Goal: Task Accomplishment & Management: Use online tool/utility

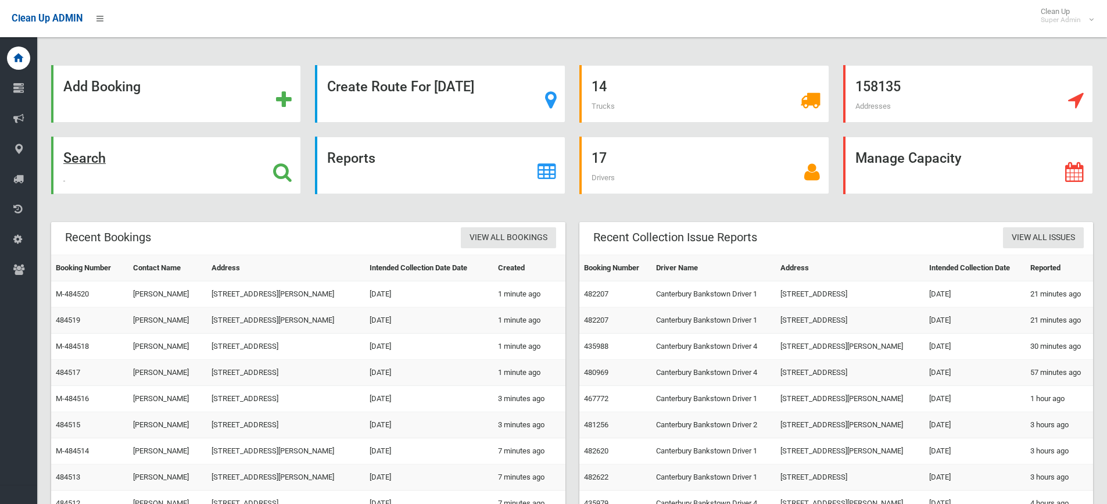
click at [281, 168] on icon at bounding box center [282, 172] width 19 height 20
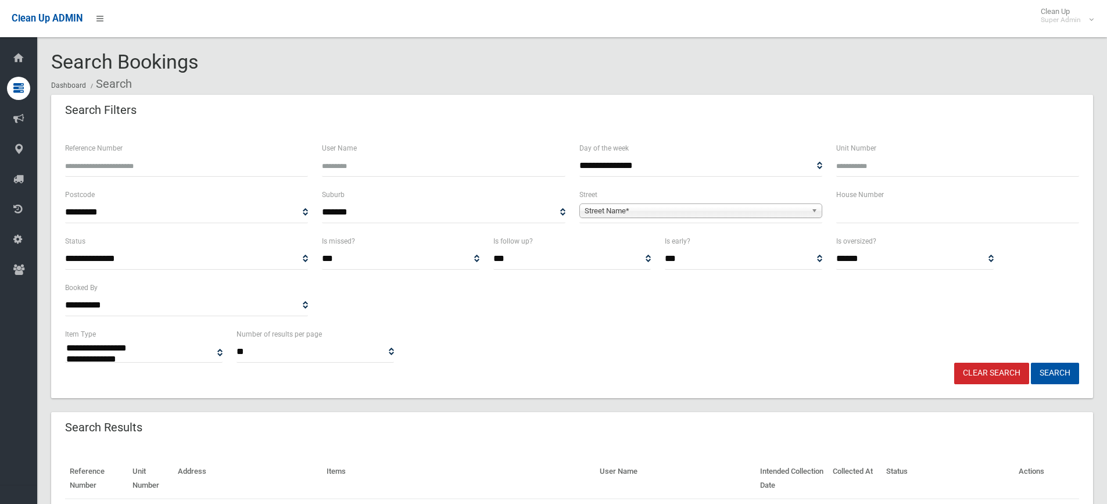
select select
type input "*"
click at [668, 205] on span "Street Name*" at bounding box center [695, 211] width 222 height 14
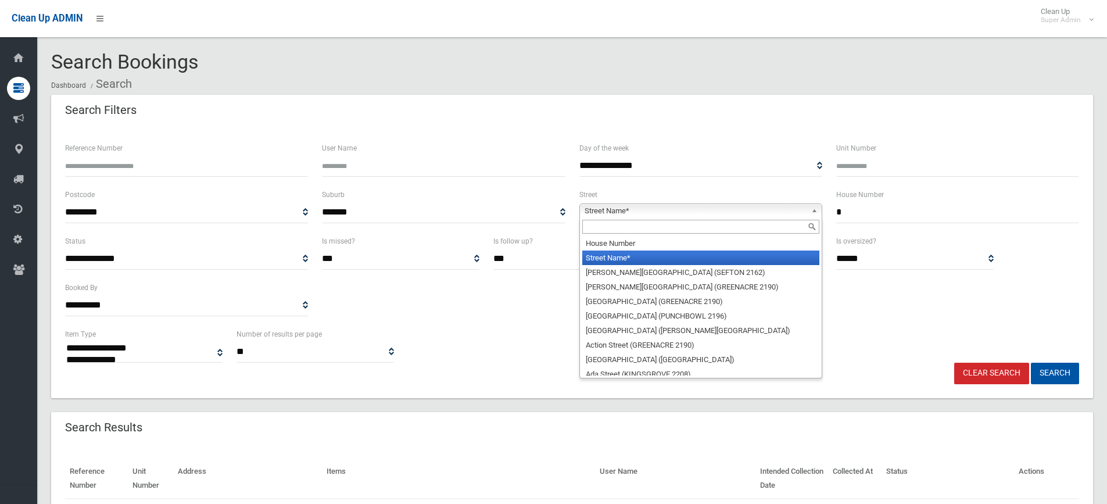
click at [650, 235] on div at bounding box center [701, 226] width 242 height 19
click at [646, 230] on input "text" at bounding box center [700, 227] width 237 height 14
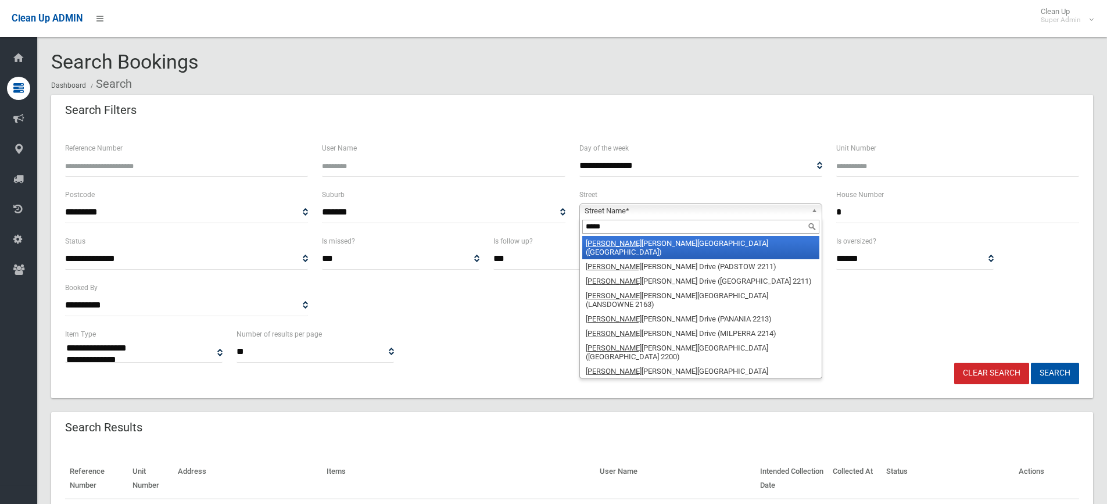
type input "*****"
click at [661, 243] on li "Henry Kendall Avenue (PADSTOW HEIGHTS 2211)" at bounding box center [700, 247] width 237 height 23
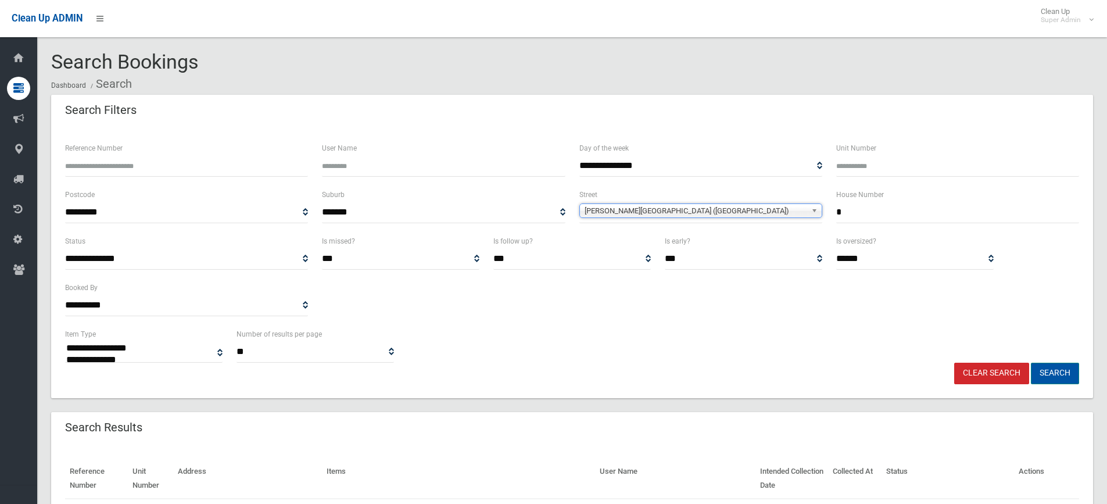
click at [1061, 382] on button "Search" at bounding box center [1055, 373] width 48 height 21
click at [1061, 374] on button "Search" at bounding box center [1055, 373] width 48 height 21
select select
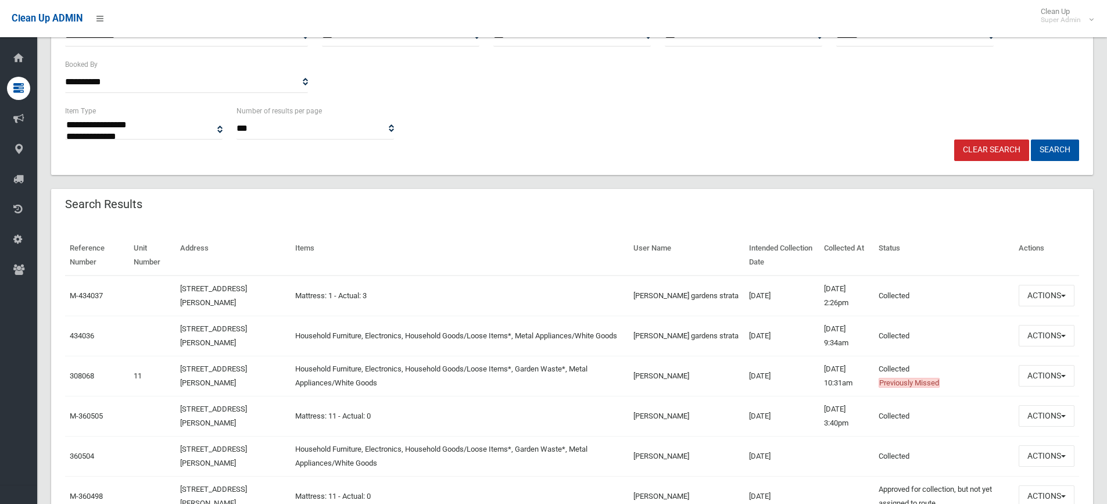
scroll to position [232, 0]
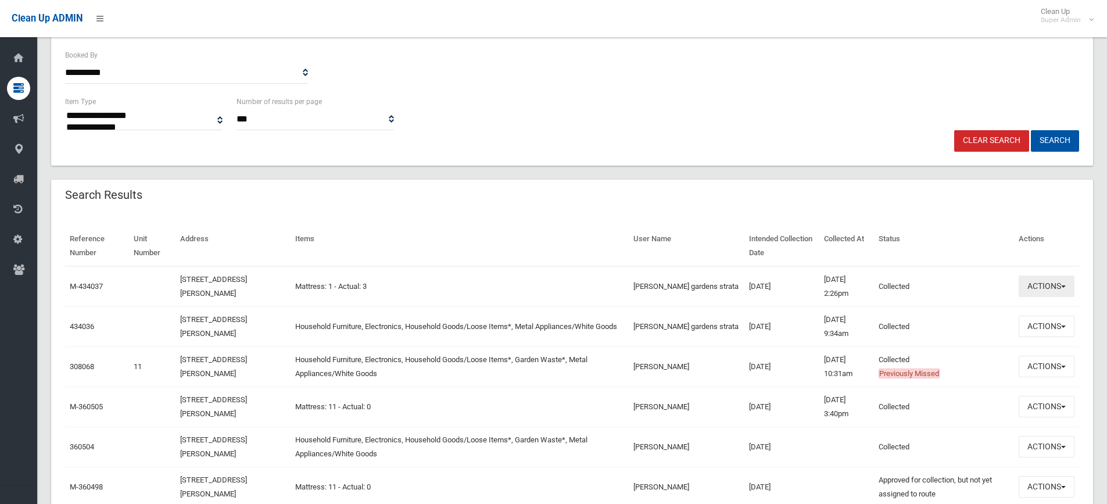
click at [1036, 288] on button "Actions" at bounding box center [1046, 285] width 56 height 21
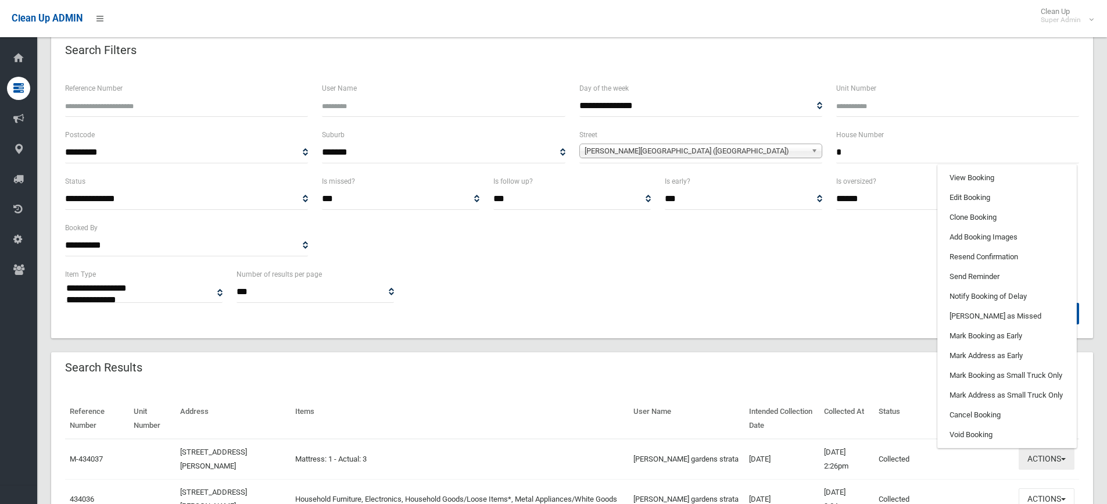
scroll to position [0, 0]
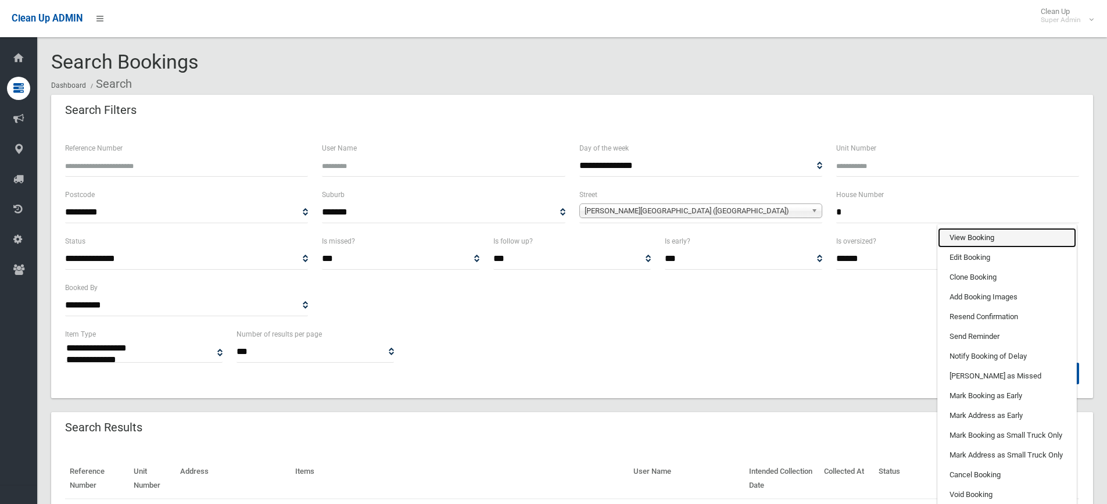
click at [969, 236] on link "View Booking" at bounding box center [1007, 238] width 138 height 20
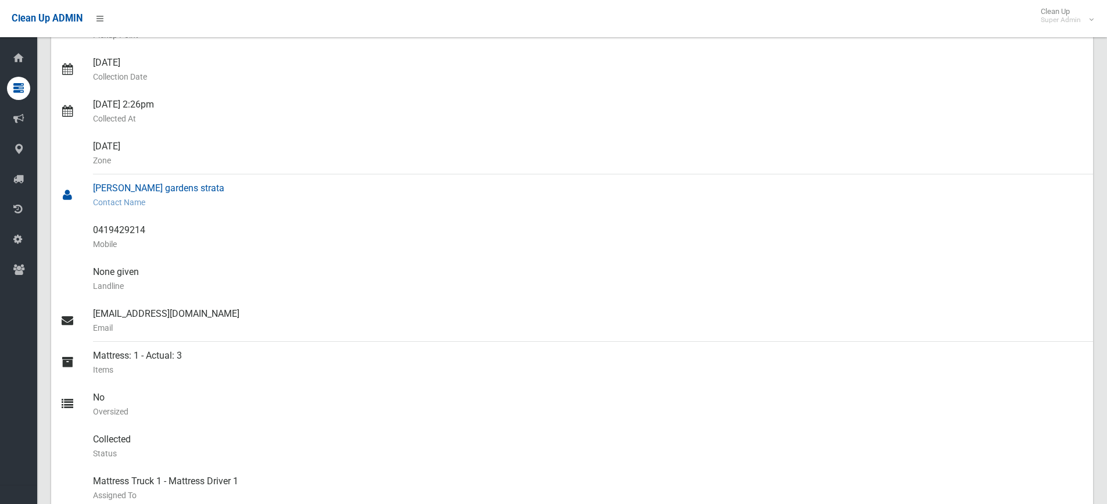
scroll to position [232, 0]
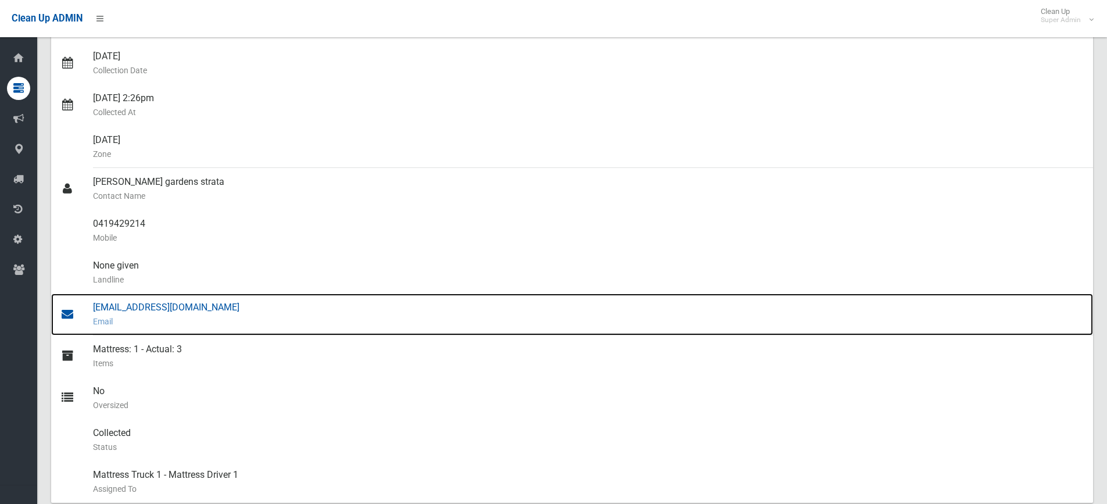
click at [146, 302] on div "[EMAIL_ADDRESS][DOMAIN_NAME] Email" at bounding box center [588, 314] width 991 height 42
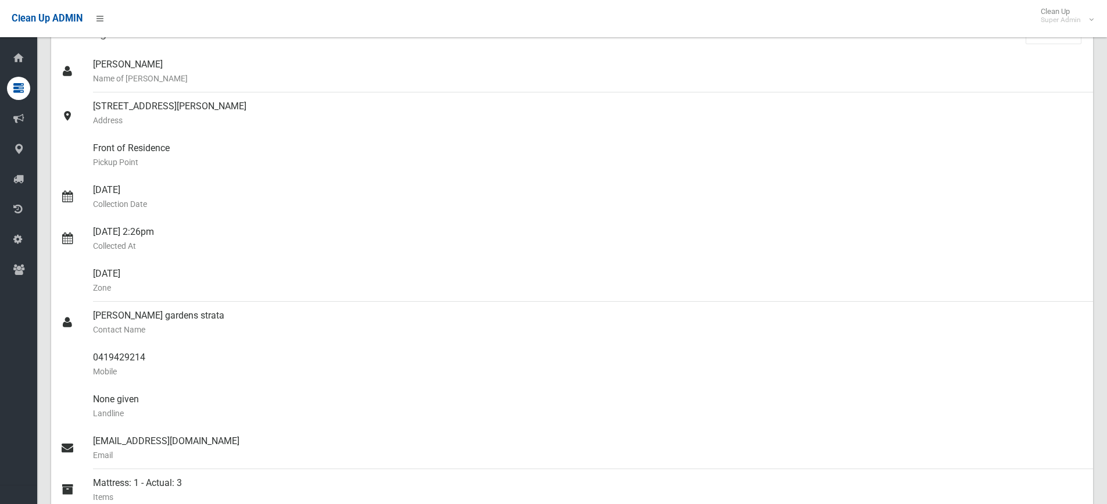
scroll to position [0, 0]
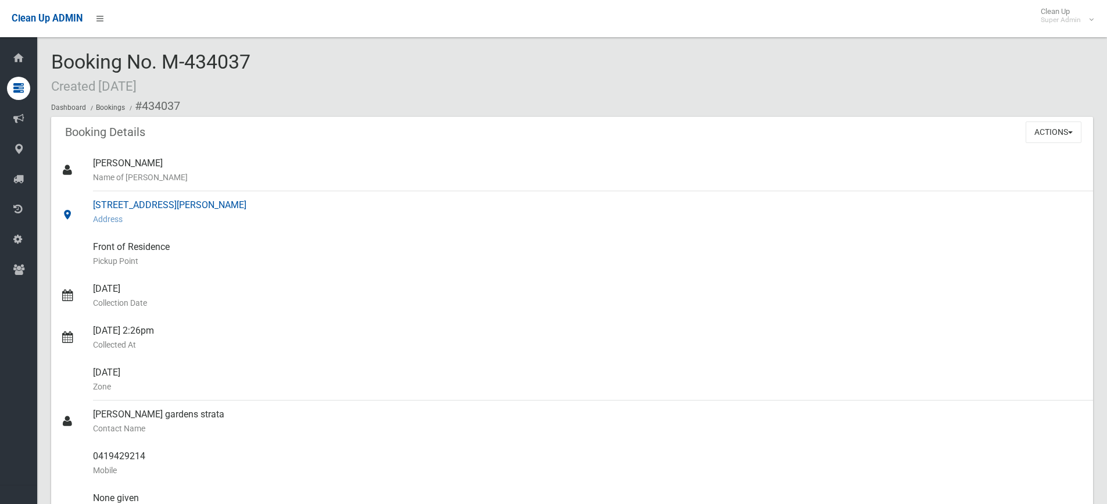
drag, startPoint x: 91, startPoint y: 201, endPoint x: 270, endPoint y: 200, distance: 178.9
click at [277, 205] on link "5 Henry Kendall Avenue, PADSTOW HEIGHTS NSW 2211 Address" at bounding box center [572, 212] width 1042 height 42
copy link "5 Henry Kendall Avenue, PADSTOW HEIGHTS"
